Goal: Transaction & Acquisition: Book appointment/travel/reservation

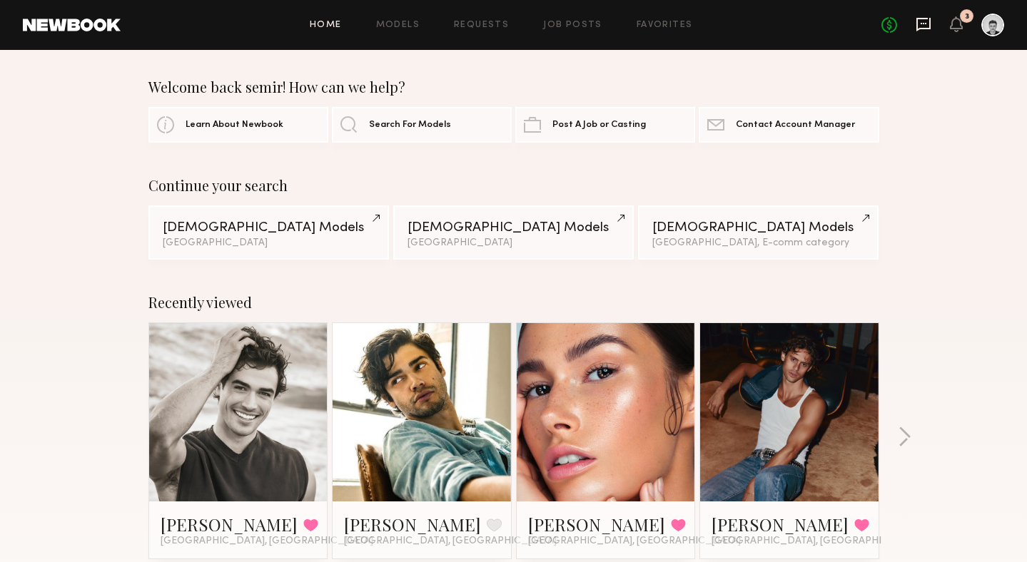
click at [924, 29] on icon at bounding box center [923, 25] width 14 height 14
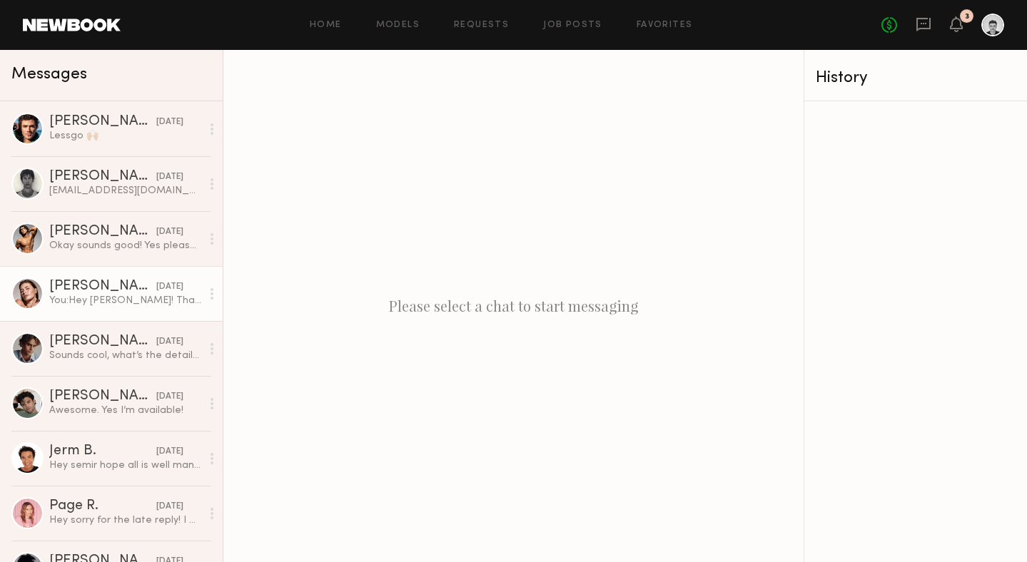
click at [32, 288] on div at bounding box center [27, 294] width 32 height 32
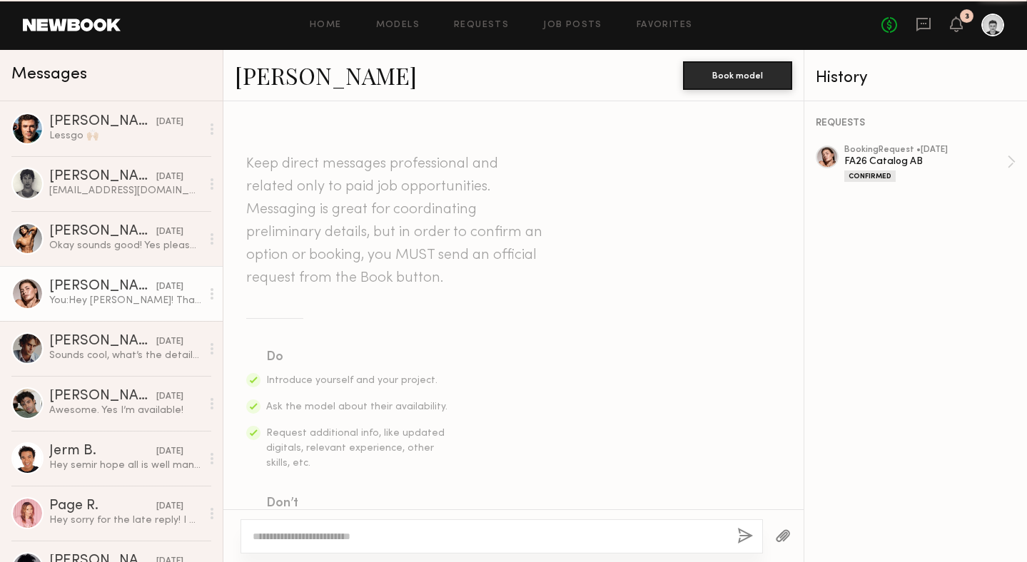
scroll to position [1441, 0]
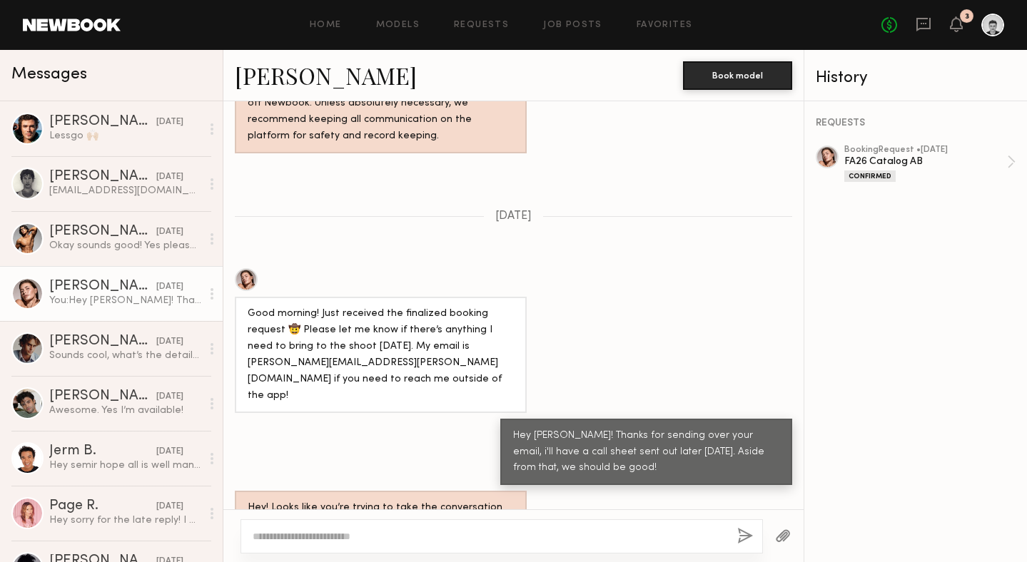
click at [313, 77] on link "Chelsey M." at bounding box center [326, 75] width 182 height 31
click at [77, 121] on div "[PERSON_NAME]" at bounding box center [102, 122] width 107 height 14
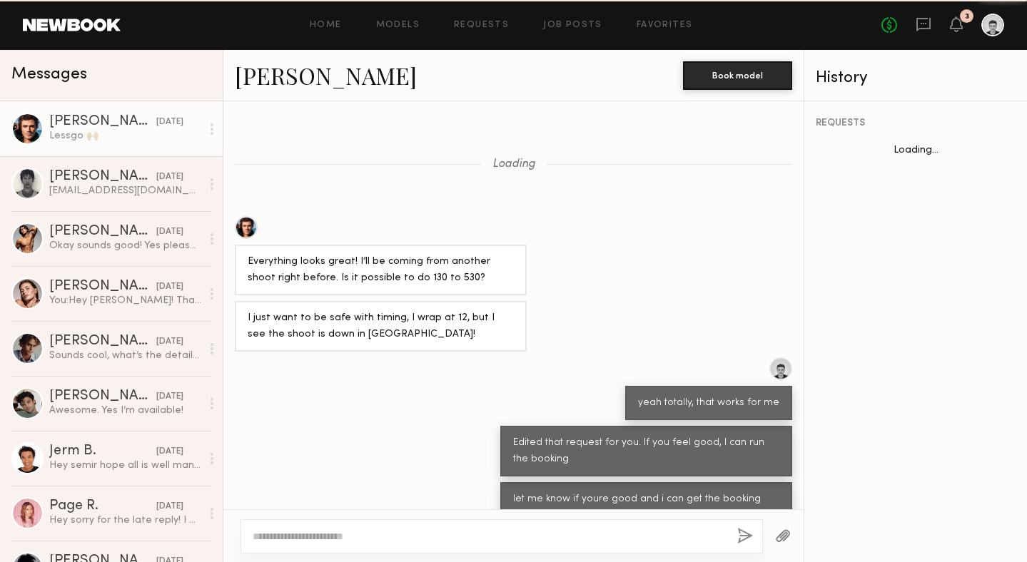
scroll to position [408, 0]
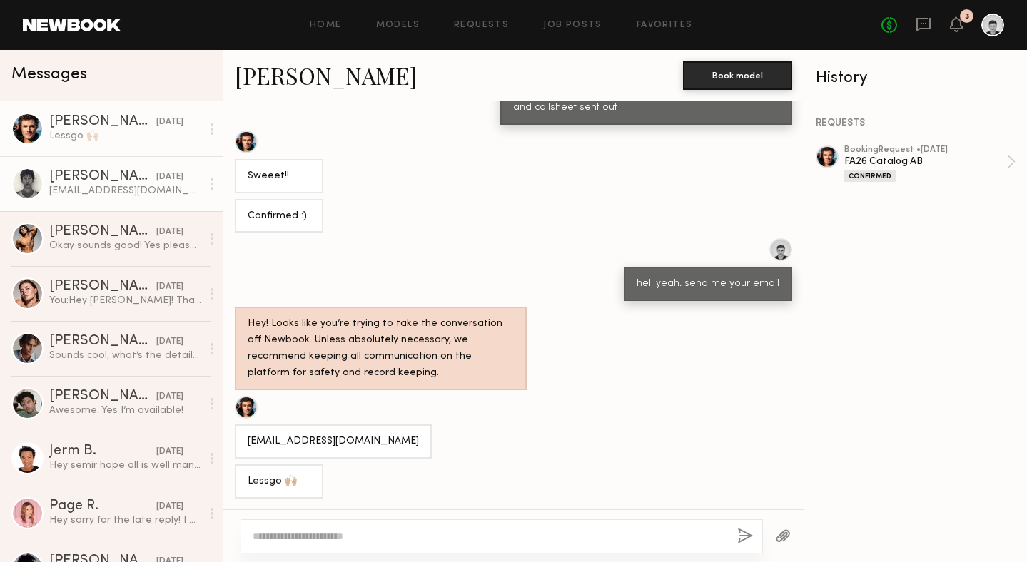
click at [82, 192] on div "[EMAIL_ADDRESS][DOMAIN_NAME]" at bounding box center [125, 191] width 152 height 14
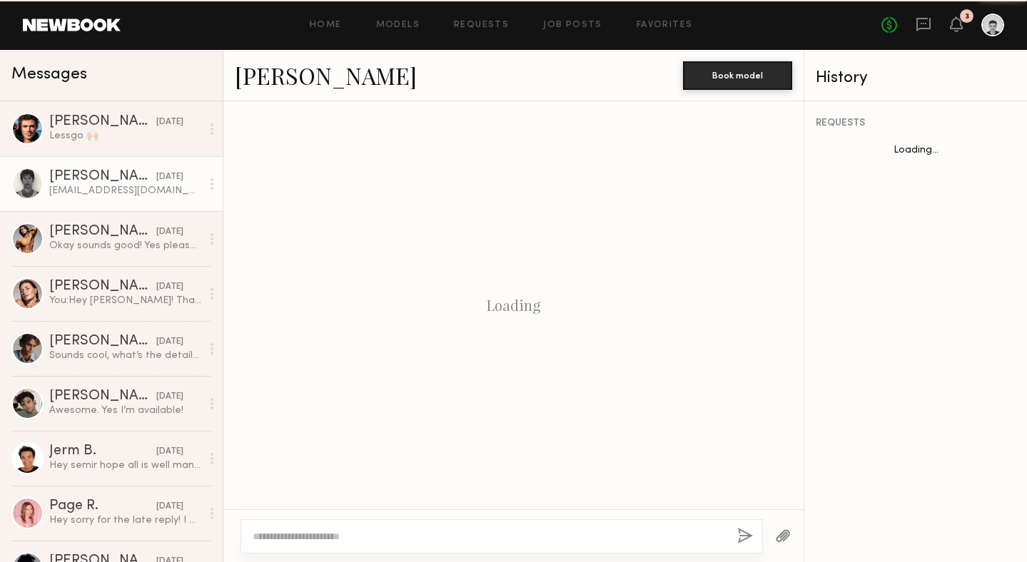
scroll to position [950, 0]
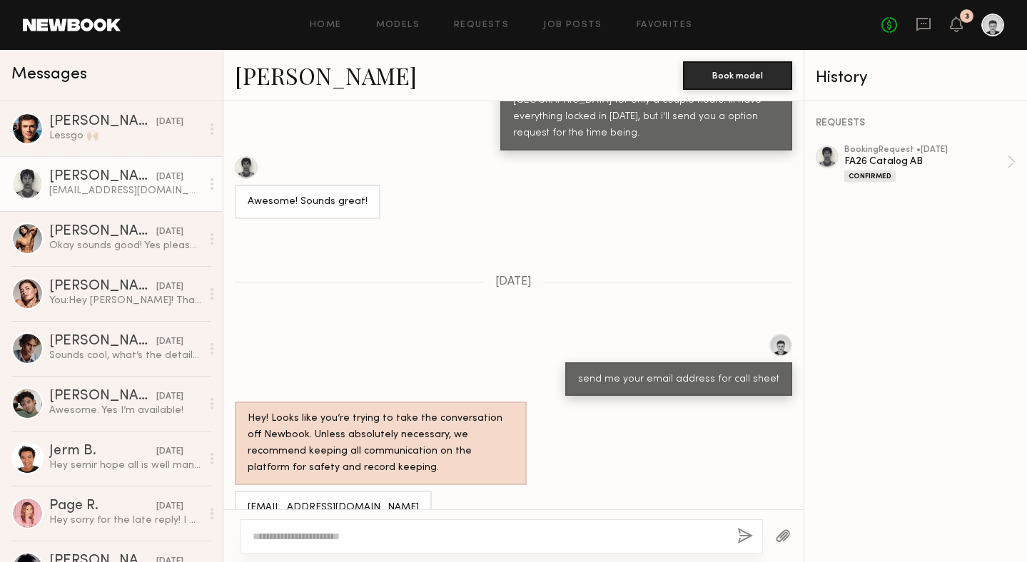
click at [258, 69] on link "[PERSON_NAME]" at bounding box center [326, 75] width 182 height 31
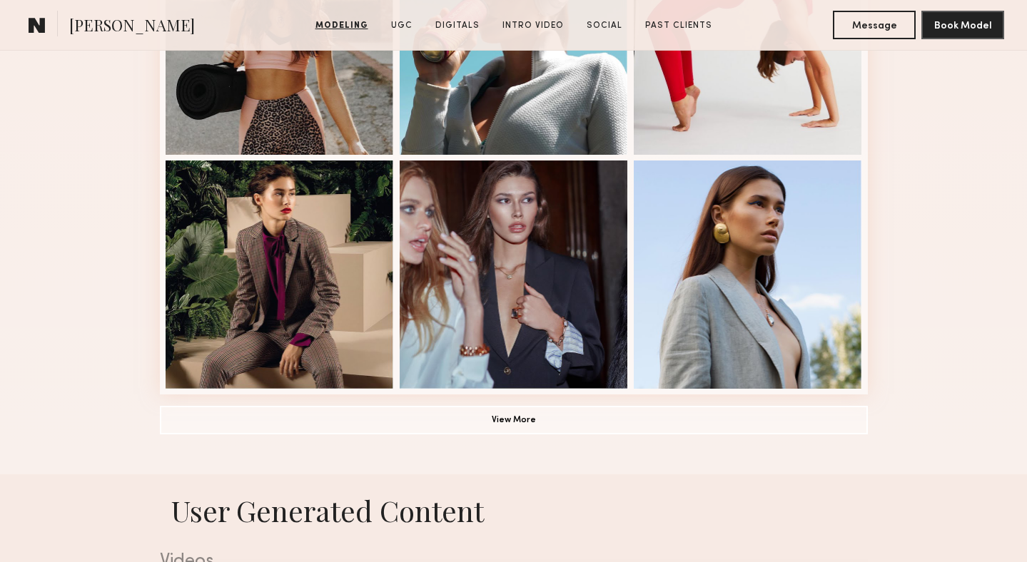
scroll to position [974, 0]
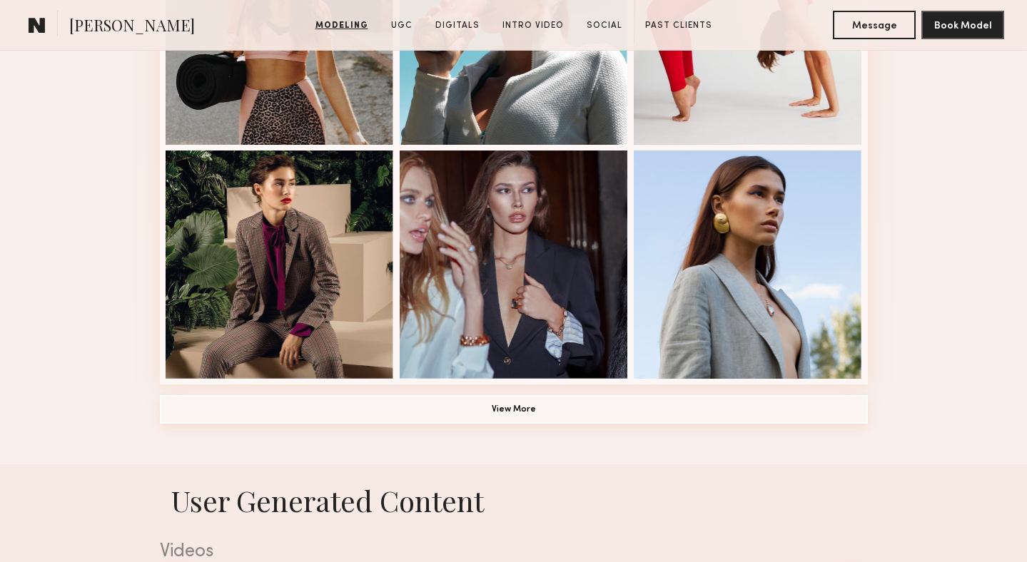
click at [544, 408] on button "View More" at bounding box center [514, 409] width 708 height 29
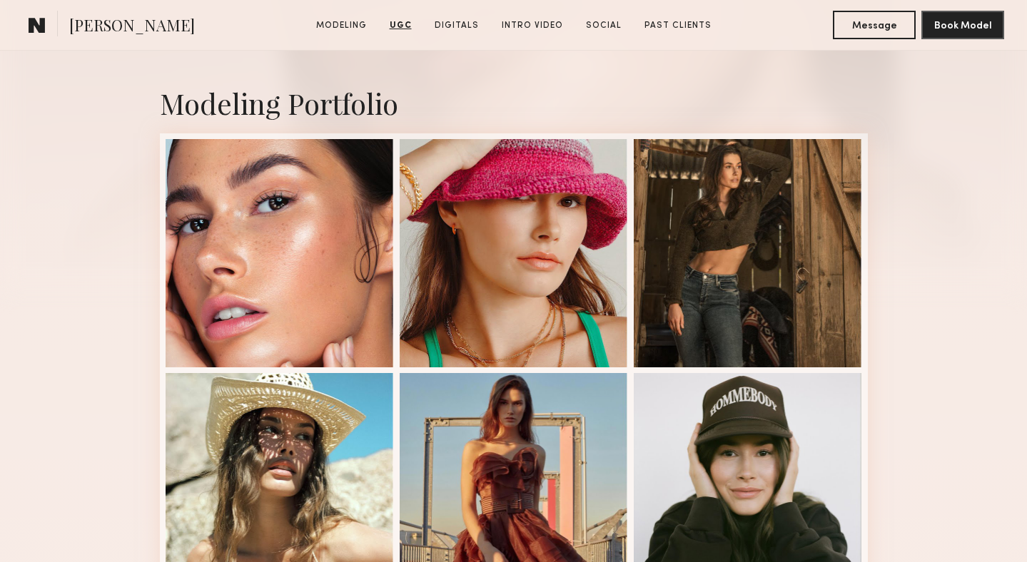
scroll to position [0, 0]
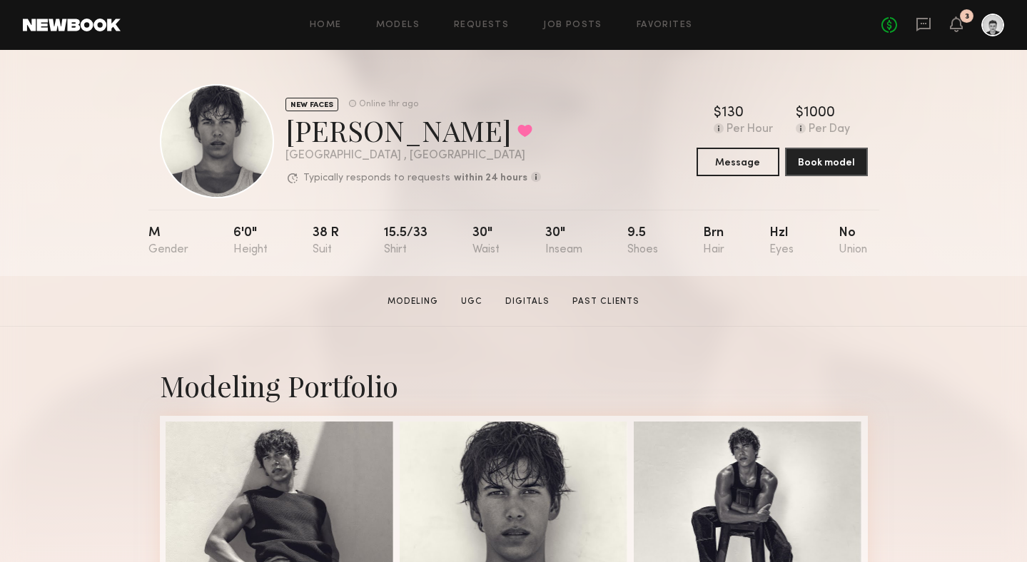
click at [924, 31] on link at bounding box center [924, 25] width 16 height 18
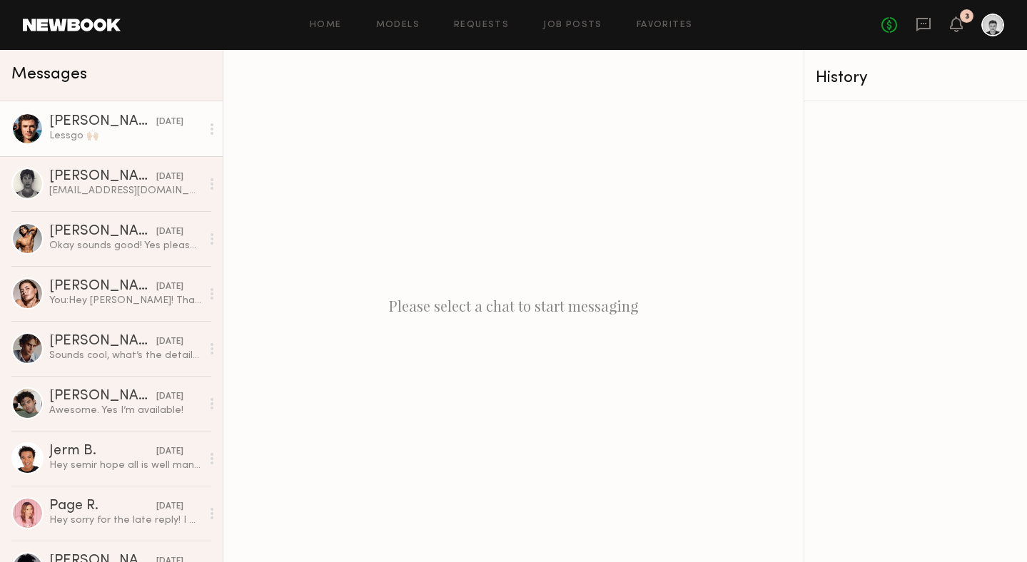
click at [54, 127] on div "Chase H." at bounding box center [102, 122] width 107 height 14
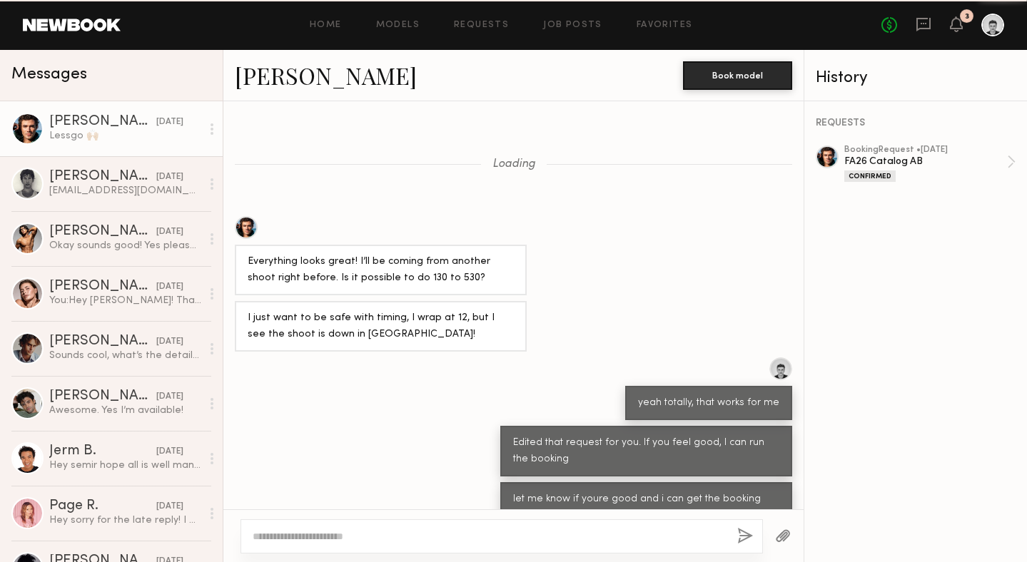
scroll to position [408, 0]
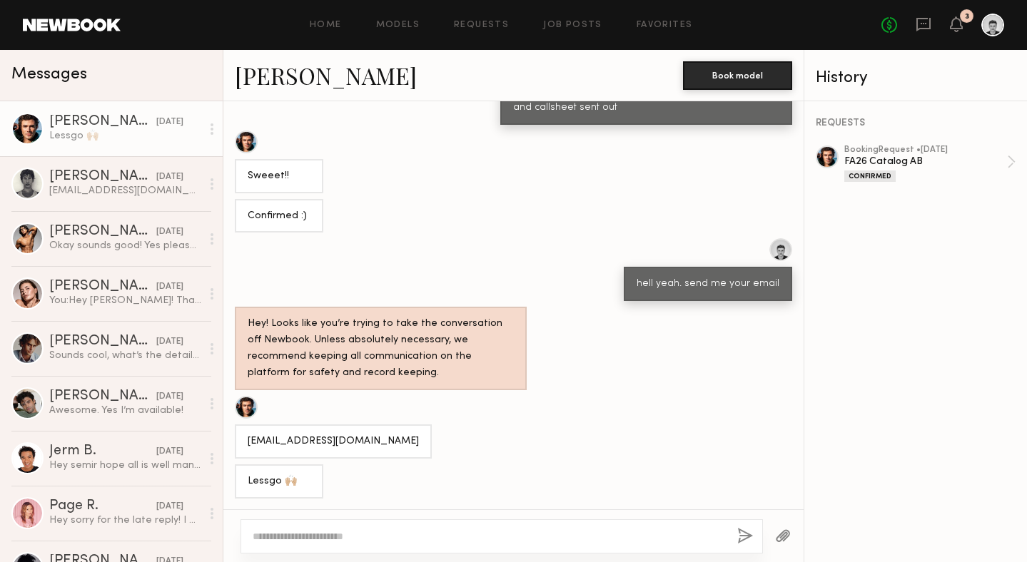
click at [258, 84] on link "Chase H." at bounding box center [326, 75] width 182 height 31
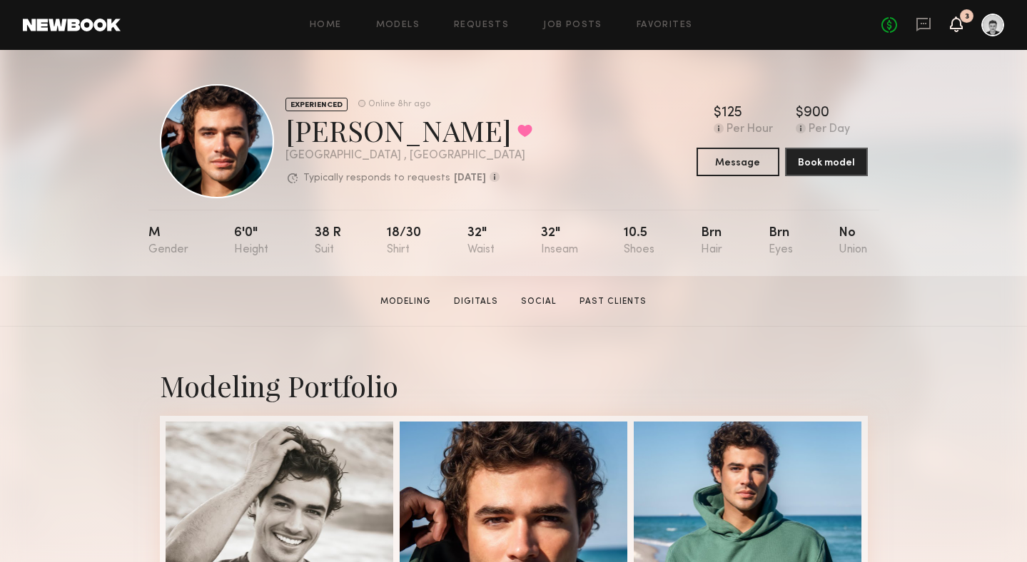
click at [956, 26] on icon at bounding box center [956, 24] width 11 height 10
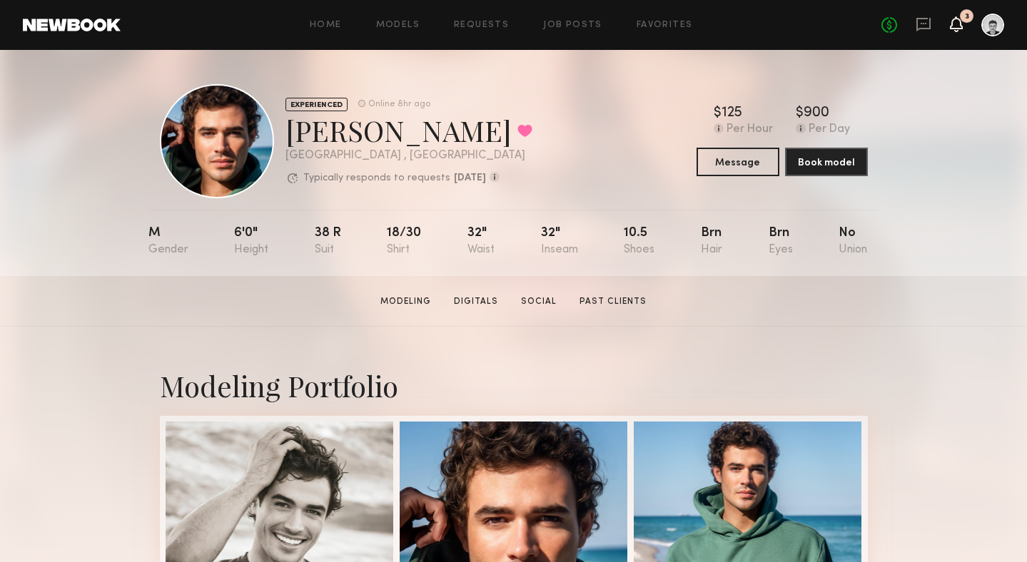
click at [952, 27] on icon at bounding box center [956, 24] width 11 height 10
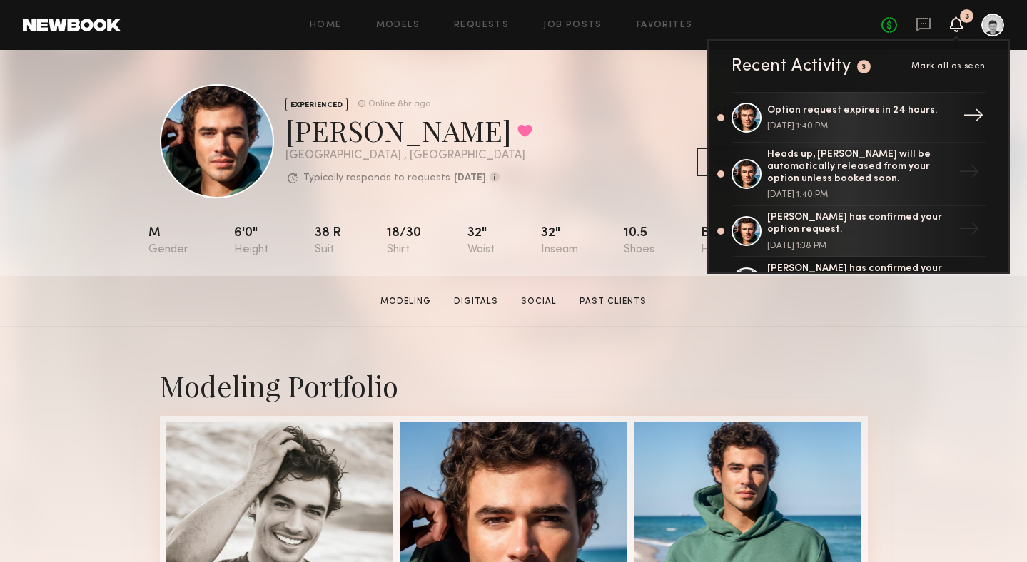
click at [890, 124] on div "September 15, 2025 @ 1:40 PM" at bounding box center [860, 126] width 186 height 9
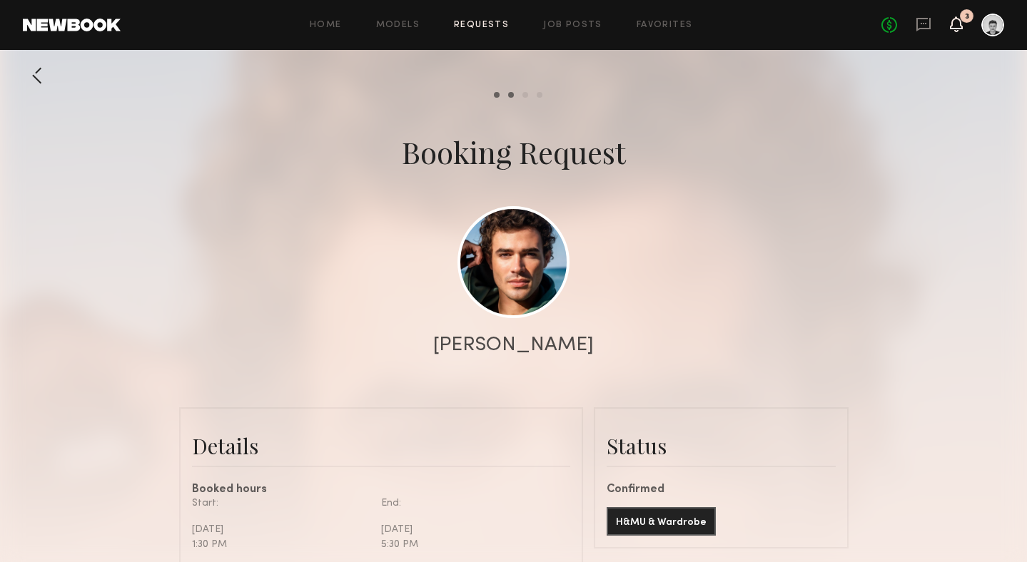
click at [959, 25] on icon at bounding box center [956, 24] width 11 height 10
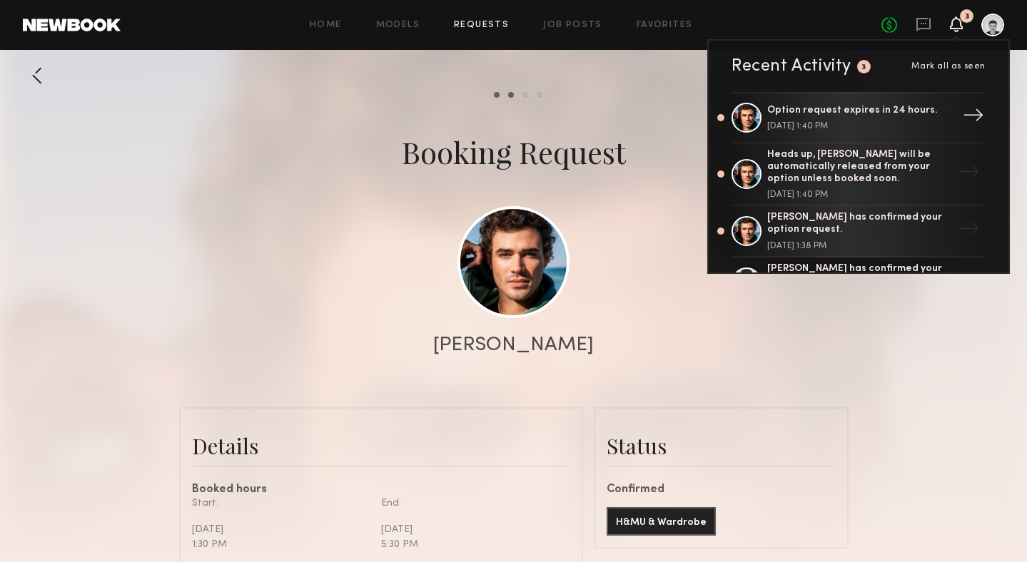
click at [879, 102] on link "Option request expires in 24 hours. [DATE] 1:40 PM →" at bounding box center [859, 117] width 254 height 51
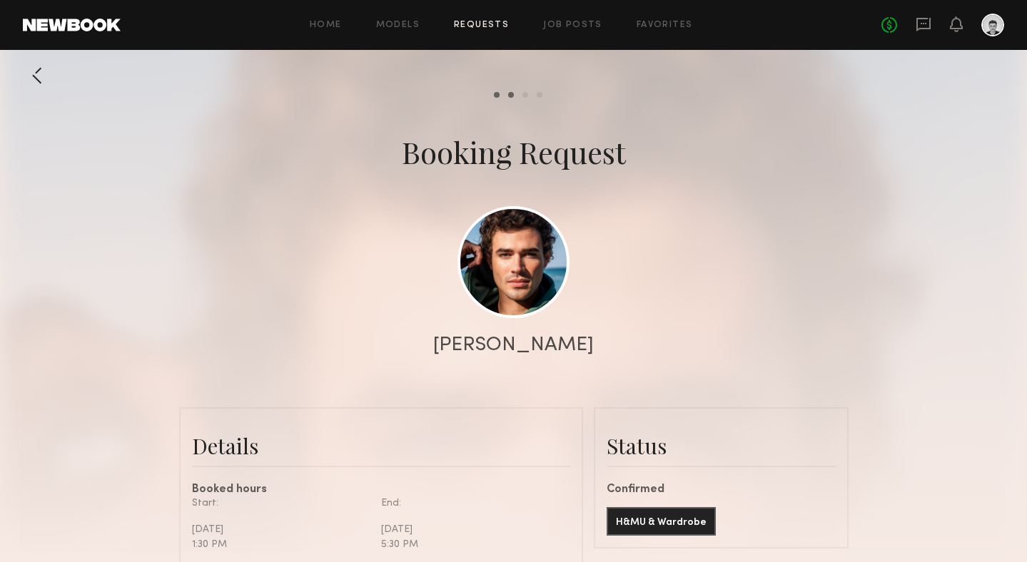
click at [964, 29] on div "No fees up to $5,000" at bounding box center [942, 25] width 123 height 23
click at [954, 25] on icon at bounding box center [956, 24] width 11 height 10
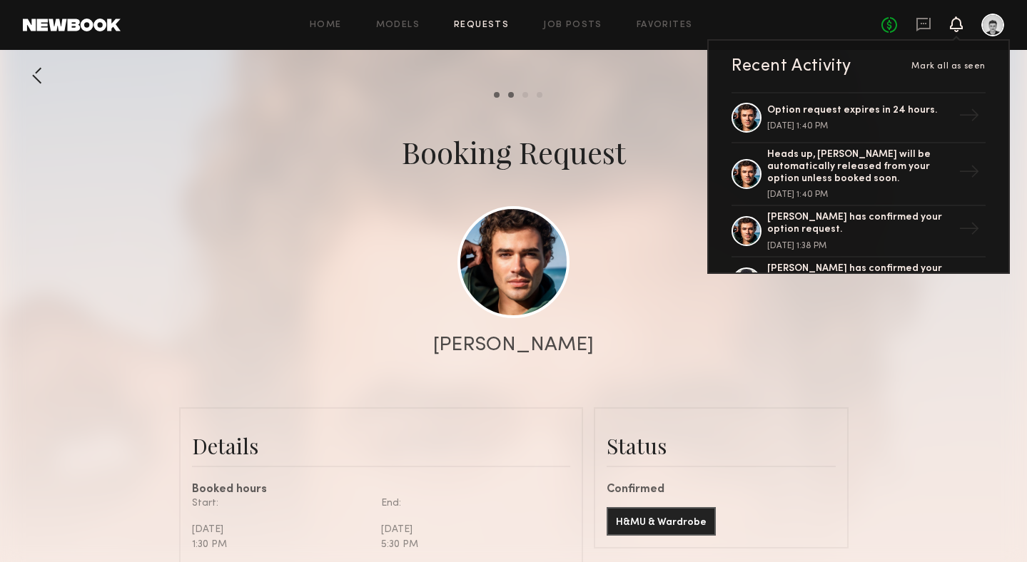
click at [966, 339] on div "Chase H." at bounding box center [513, 345] width 1027 height 20
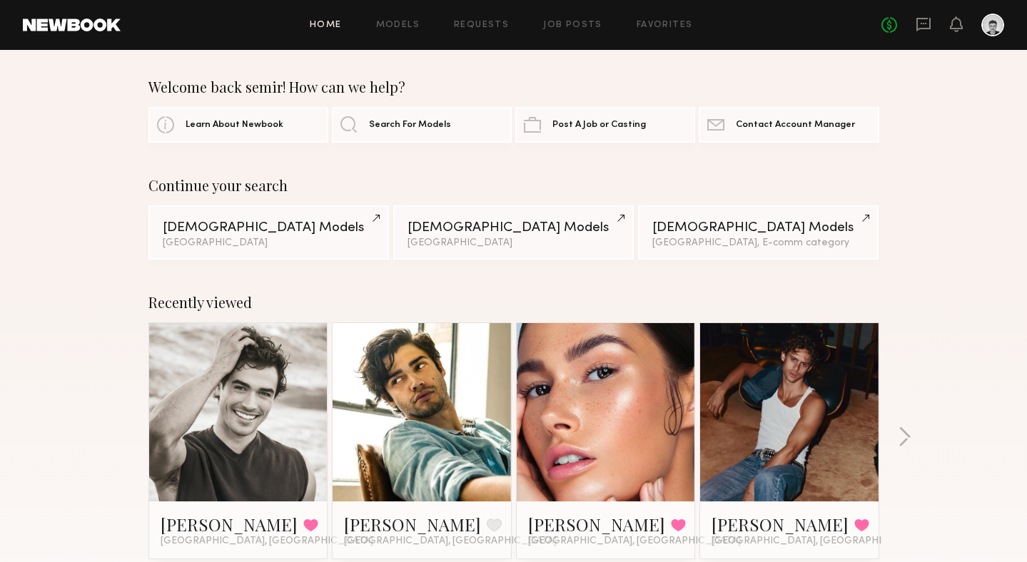
click at [233, 413] on link at bounding box center [238, 412] width 87 height 178
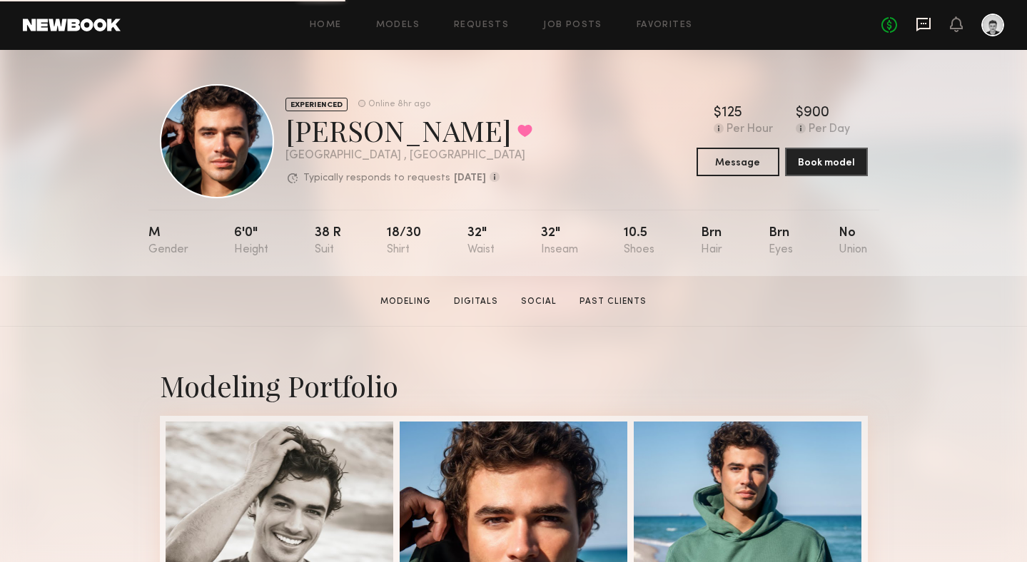
click at [921, 27] on icon at bounding box center [923, 25] width 14 height 14
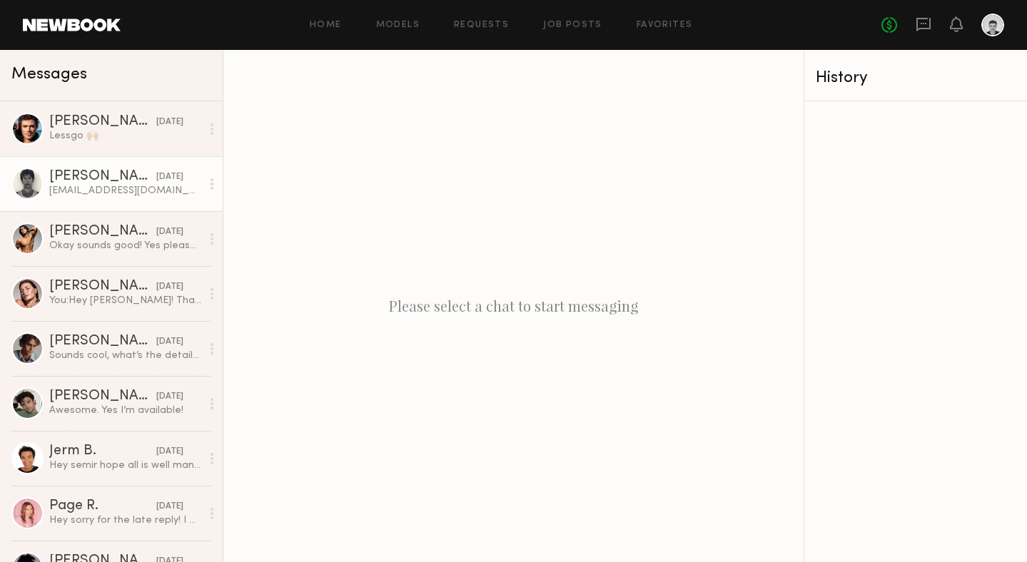
click at [97, 182] on div "[PERSON_NAME]" at bounding box center [102, 177] width 107 height 14
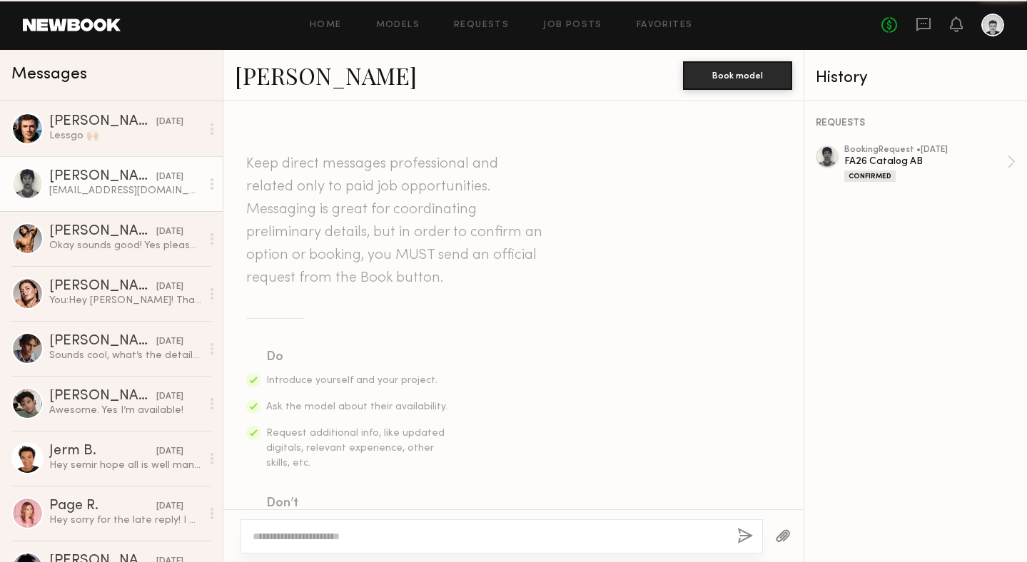
scroll to position [950, 0]
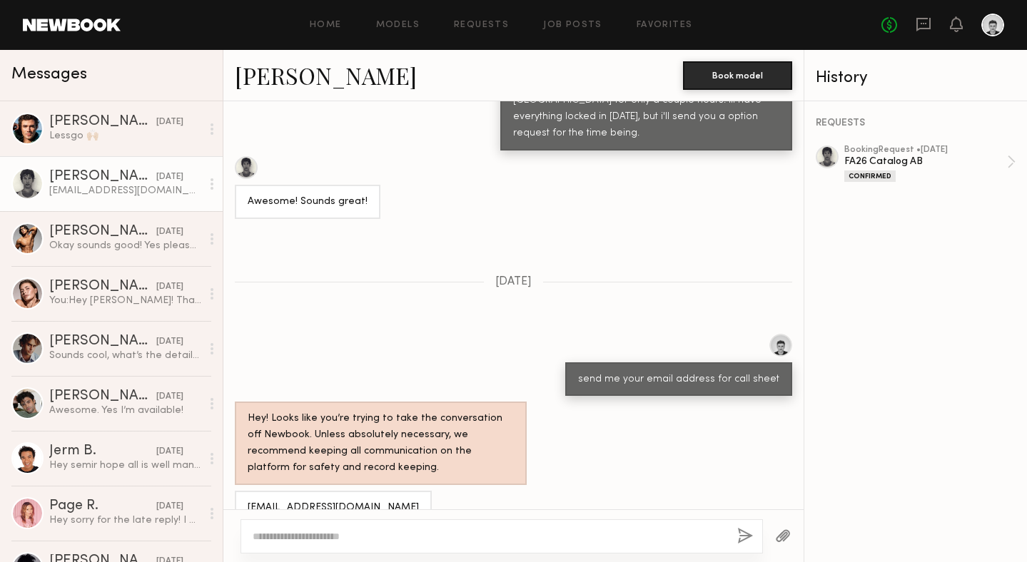
click at [280, 83] on link "[PERSON_NAME]" at bounding box center [326, 75] width 182 height 31
click at [24, 123] on div at bounding box center [27, 129] width 32 height 32
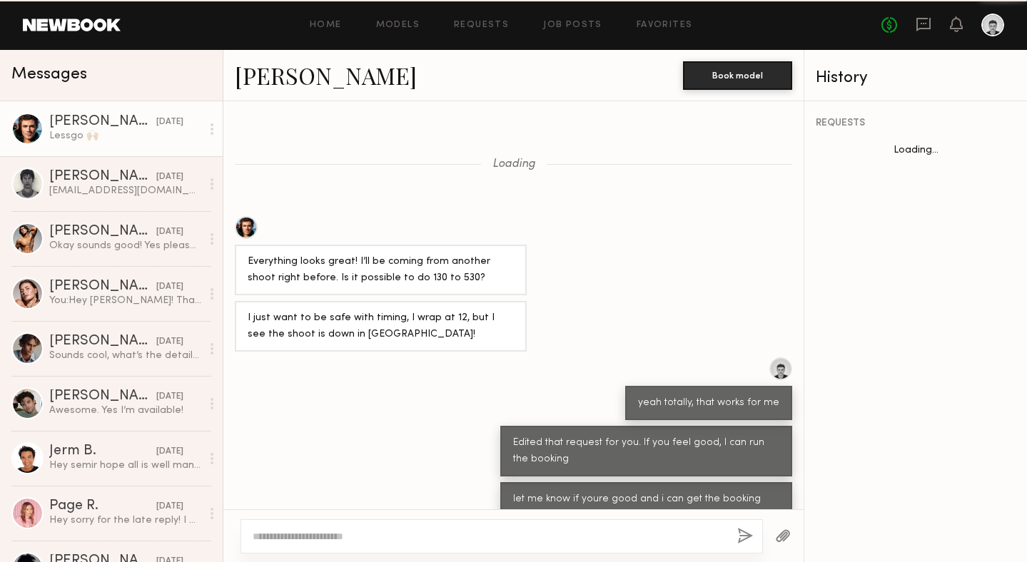
scroll to position [408, 0]
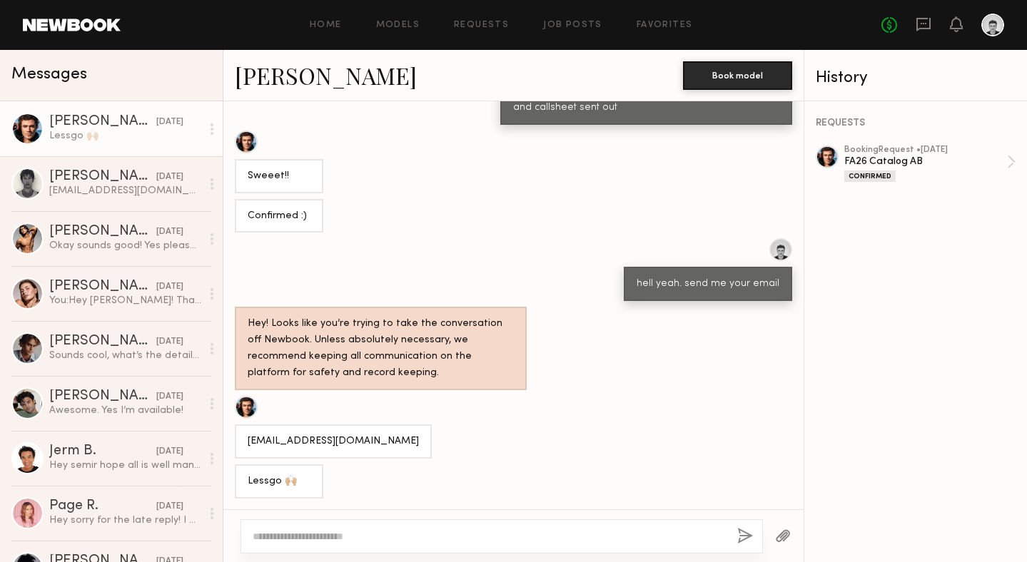
click at [275, 74] on link "[PERSON_NAME]" at bounding box center [326, 75] width 182 height 31
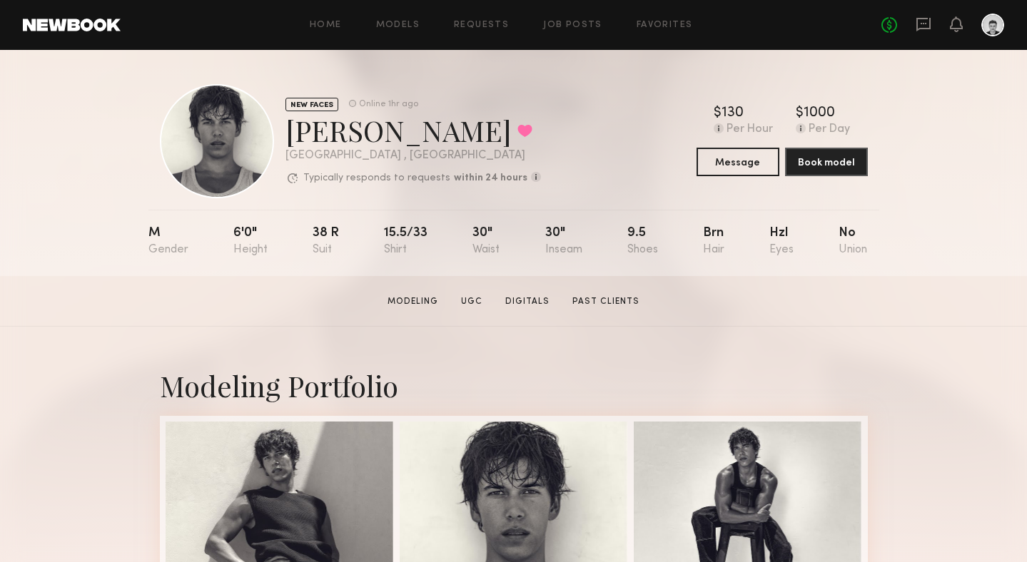
click at [489, 117] on div "Nick B. Favorited" at bounding box center [413, 130] width 256 height 38
click at [926, 27] on icon at bounding box center [924, 24] width 16 height 16
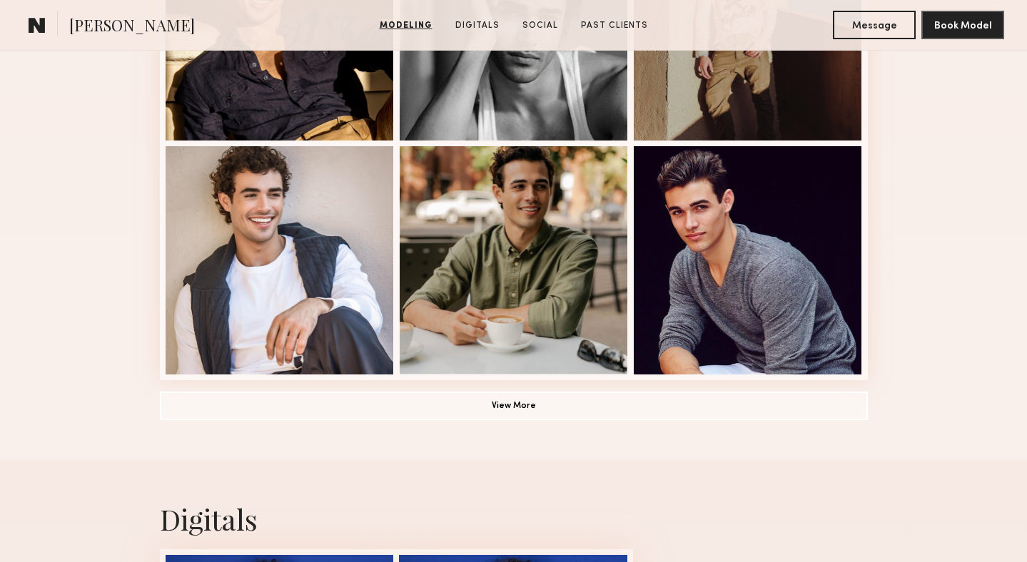
scroll to position [986, 0]
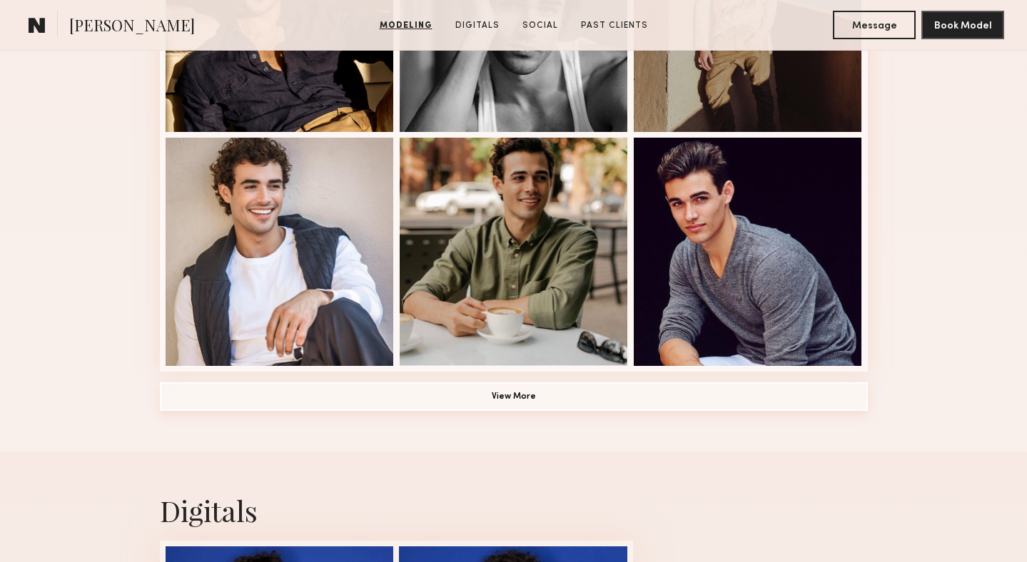
click at [537, 395] on button "View More" at bounding box center [514, 397] width 708 height 29
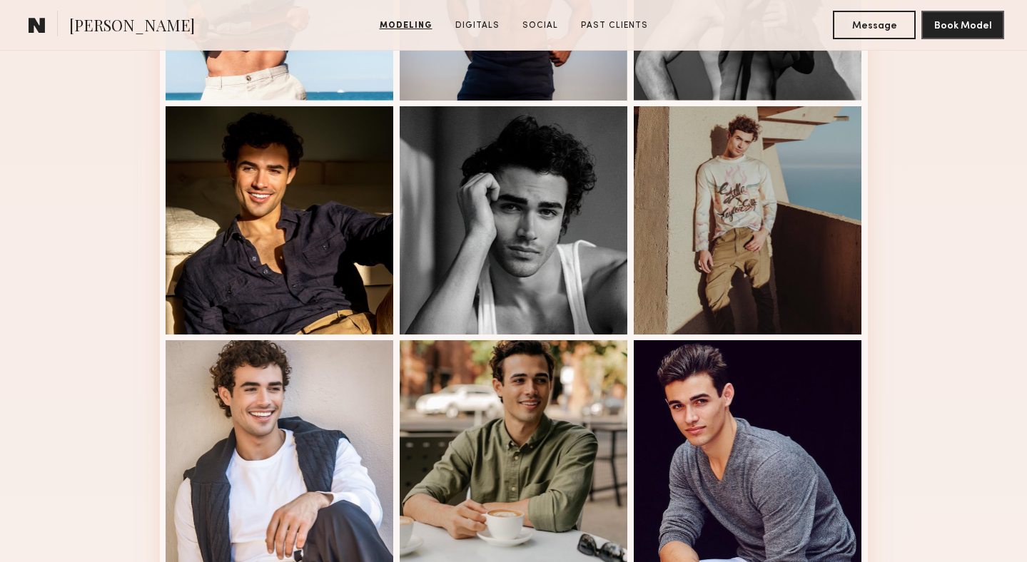
scroll to position [691, 0]
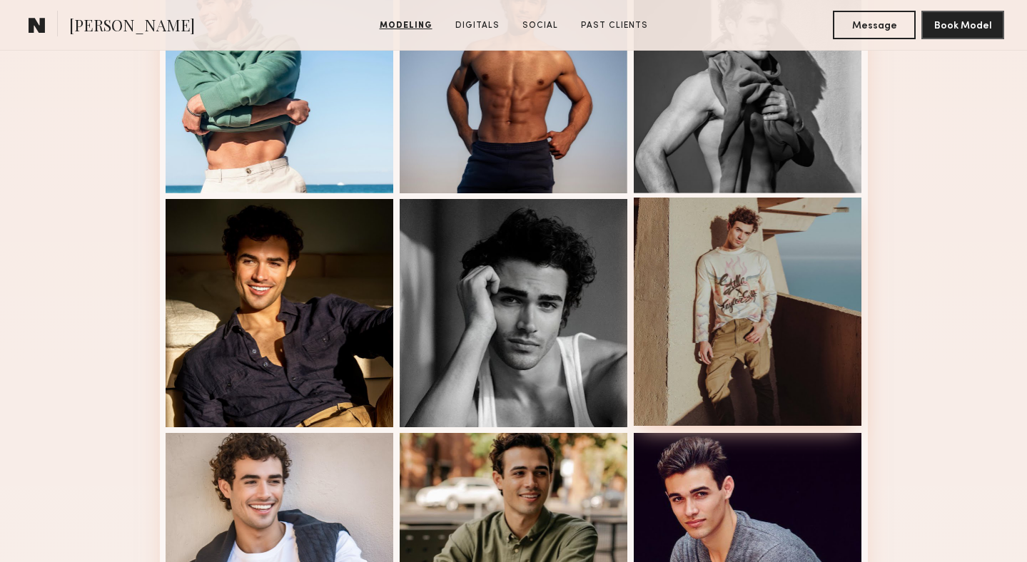
click at [821, 293] on div at bounding box center [748, 312] width 228 height 228
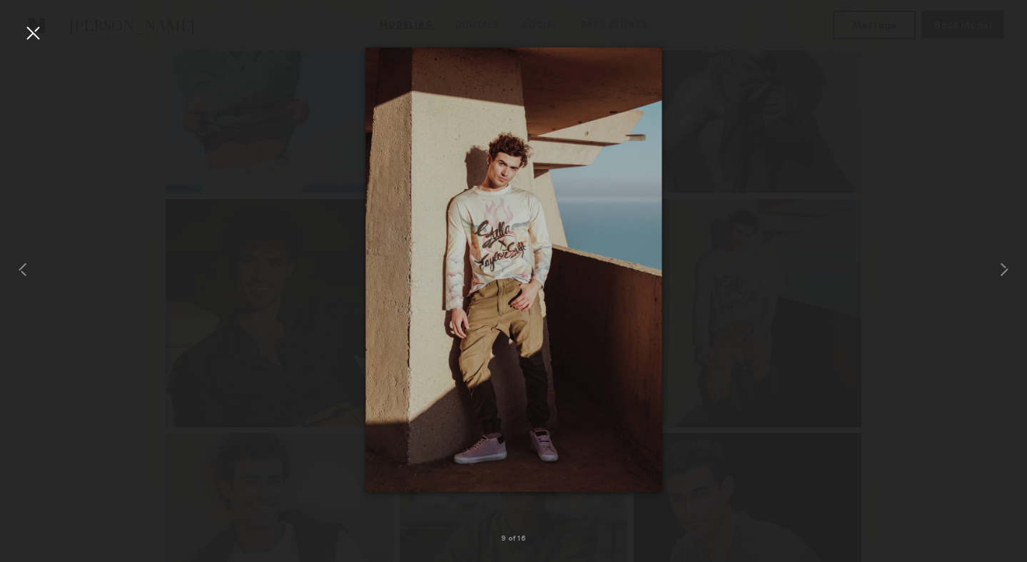
click at [39, 30] on div at bounding box center [32, 32] width 23 height 23
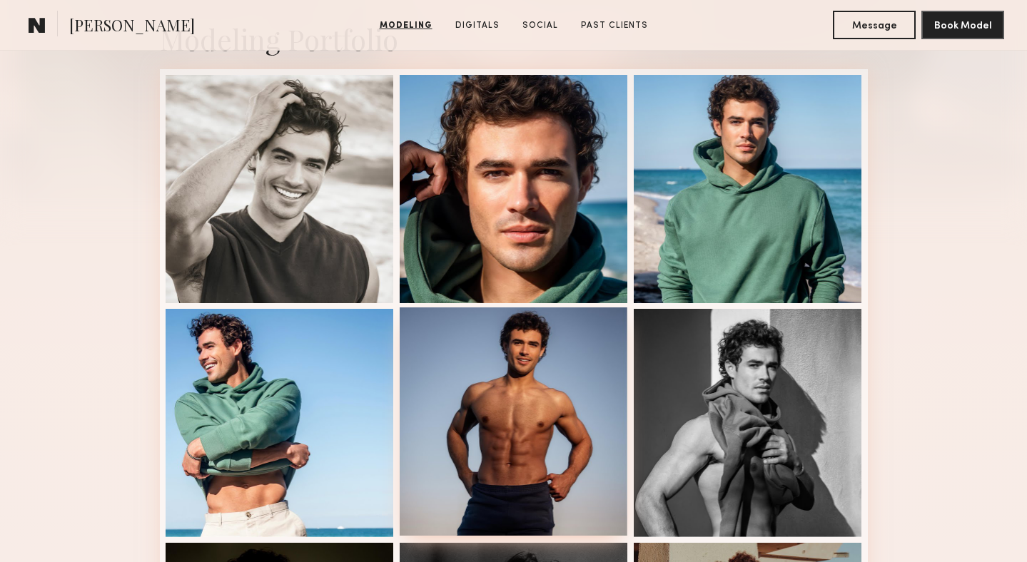
scroll to position [340, 0]
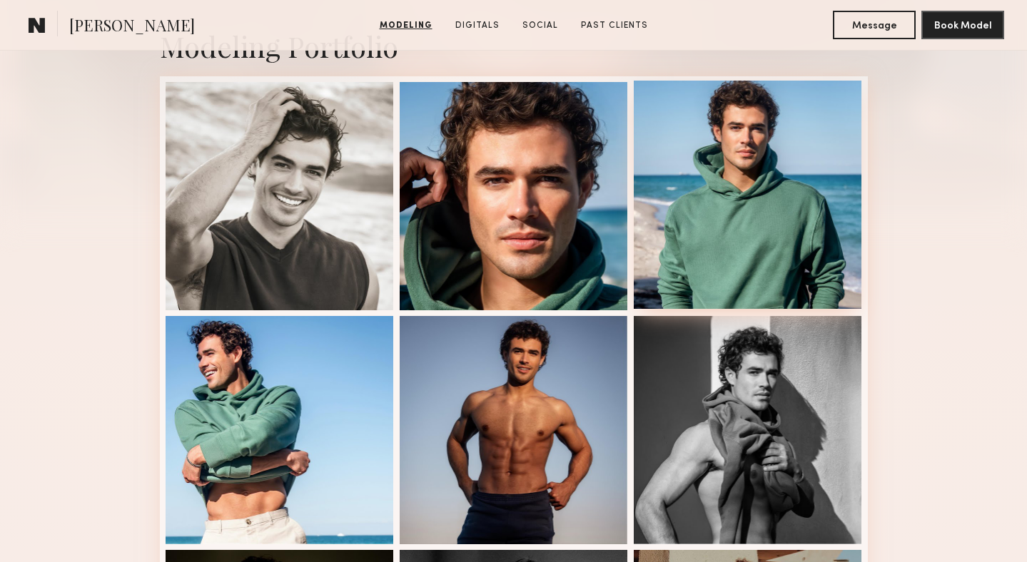
click at [794, 181] on div at bounding box center [748, 195] width 228 height 228
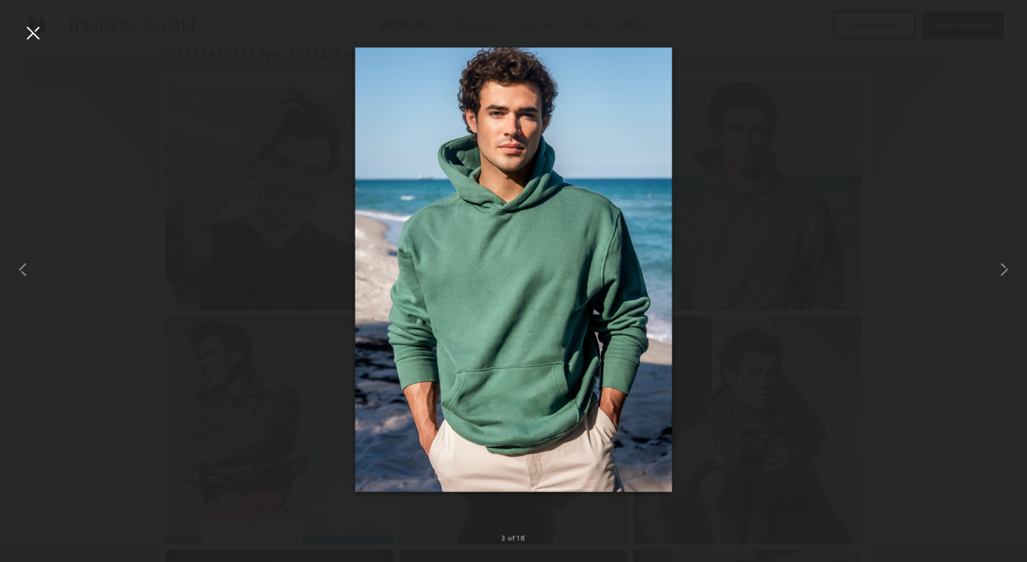
click at [754, 354] on div at bounding box center [513, 270] width 1027 height 494
click at [27, 33] on div at bounding box center [32, 32] width 23 height 23
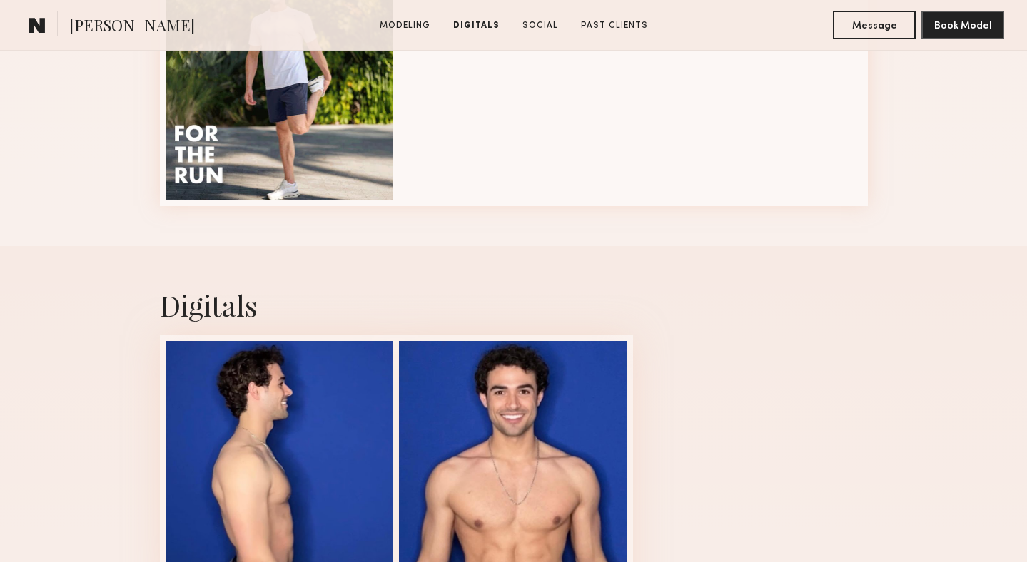
scroll to position [924, 0]
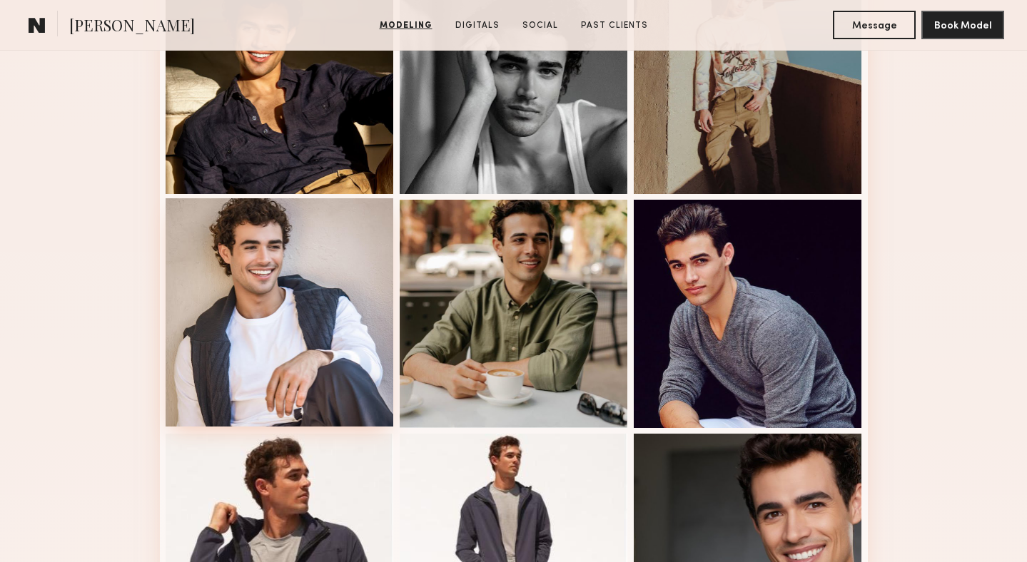
click at [309, 286] on div at bounding box center [280, 312] width 228 height 228
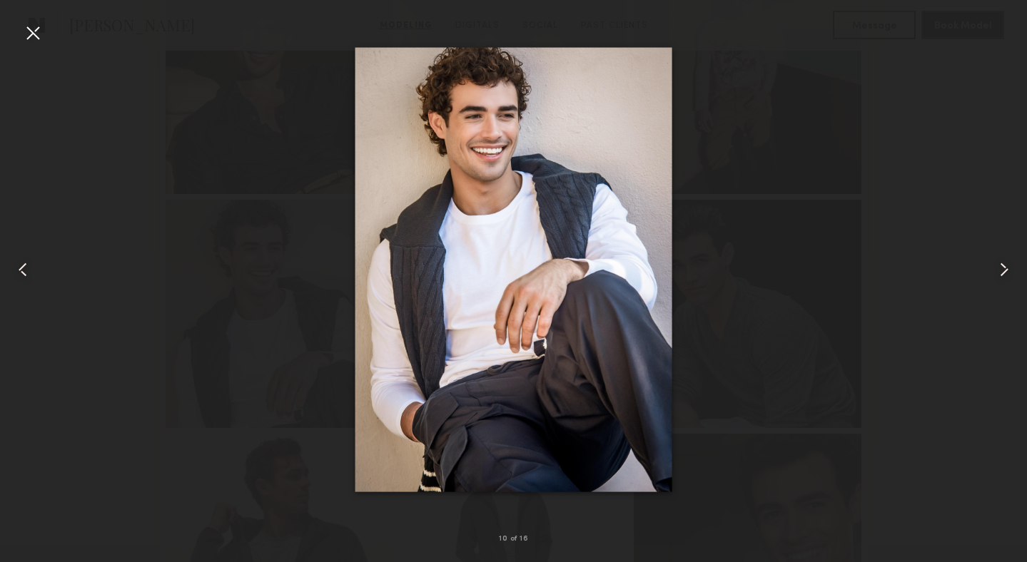
click at [217, 300] on div at bounding box center [513, 270] width 1027 height 494
